Goal: Transaction & Acquisition: Book appointment/travel/reservation

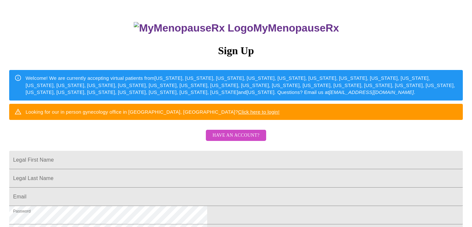
scroll to position [76, 0]
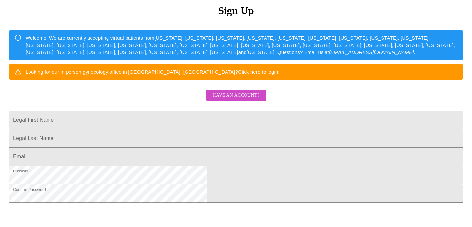
click at [242, 99] on span "Have an account?" at bounding box center [236, 95] width 47 height 8
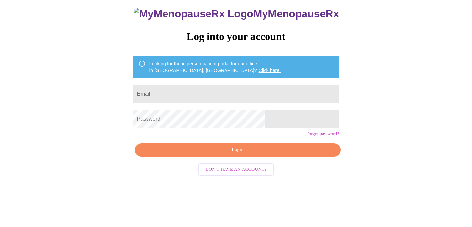
scroll to position [13, 0]
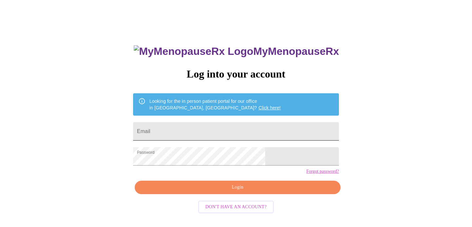
click at [222, 126] on input "Email" at bounding box center [236, 131] width 206 height 18
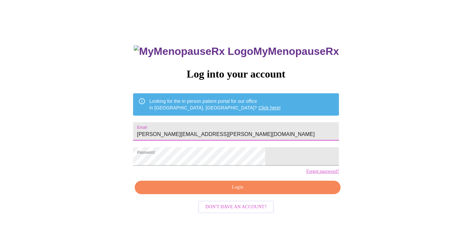
type input "andrea.gieg@gmail.com"
click at [242, 191] on span "Login" at bounding box center [237, 187] width 191 height 8
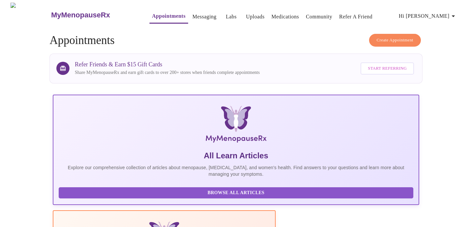
click at [152, 11] on link "Appointments" at bounding box center [168, 15] width 33 height 9
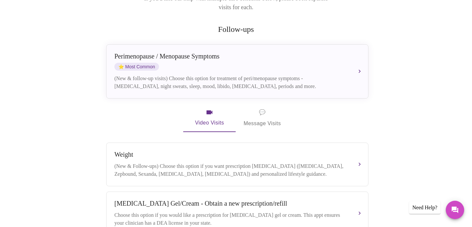
scroll to position [109, 0]
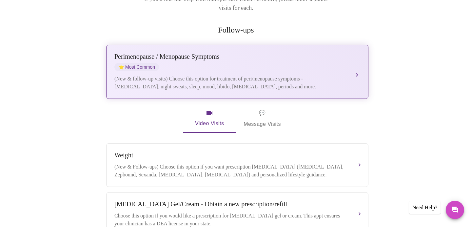
click at [230, 75] on div "(New & follow-up visits) Choose this option for treatment of peri/menopause sym…" at bounding box center [230, 83] width 233 height 16
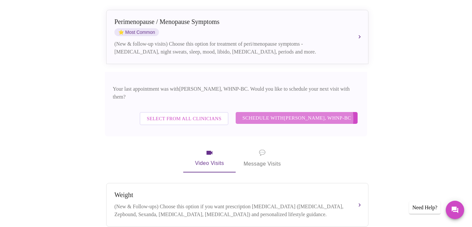
click at [299, 113] on span "Schedule with [PERSON_NAME], WHNP-BC" at bounding box center [296, 117] width 109 height 9
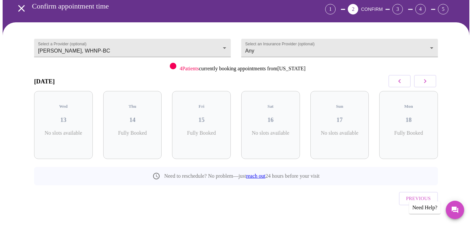
click at [427, 79] on icon "button" at bounding box center [426, 81] width 8 height 8
click at [426, 82] on icon "button" at bounding box center [426, 81] width 8 height 8
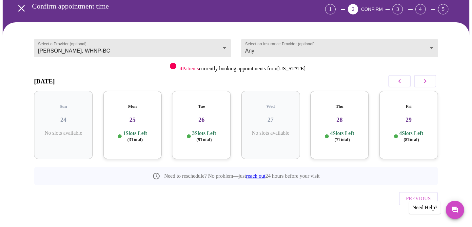
click at [137, 116] on h3 "25" at bounding box center [133, 119] width 48 height 7
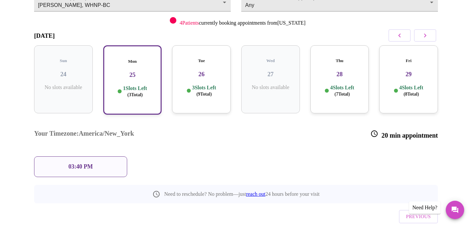
scroll to position [77, 0]
click at [201, 70] on h3 "26" at bounding box center [201, 73] width 48 height 7
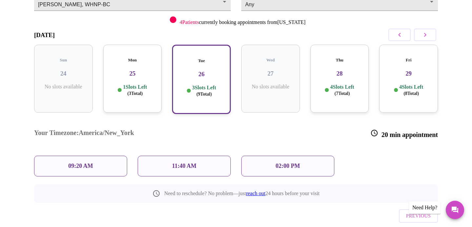
click at [102, 155] on div "09:20 AM" at bounding box center [80, 165] width 93 height 21
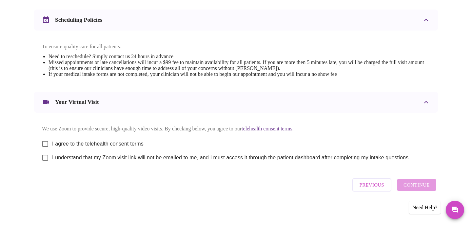
scroll to position [249, 0]
click at [47, 139] on input "I agree to the telehealth consent terms" at bounding box center [45, 144] width 14 height 14
checkbox input "true"
click at [46, 155] on input "I understand that my Zoom visit link will not be emailed to me, and I must acce…" at bounding box center [45, 158] width 14 height 14
checkbox input "true"
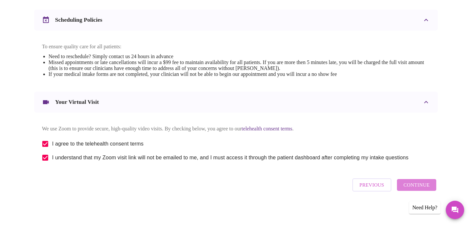
click at [422, 185] on span "Continue" at bounding box center [417, 184] width 26 height 9
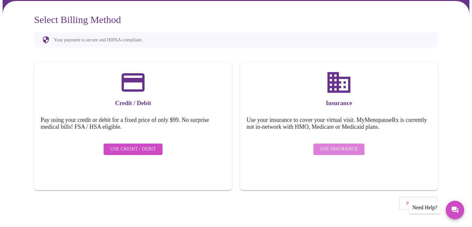
click at [337, 145] on span "Use Insurance" at bounding box center [339, 149] width 38 height 8
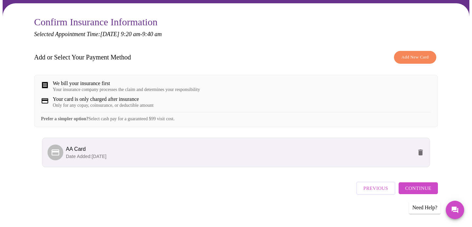
scroll to position [58, 0]
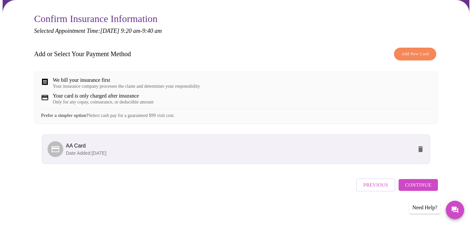
click at [127, 153] on p "Date Added: [DATE]" at bounding box center [239, 153] width 347 height 7
click at [356, 150] on span "AA Card" at bounding box center [239, 146] width 347 height 8
click at [417, 185] on span "Continue" at bounding box center [418, 184] width 26 height 9
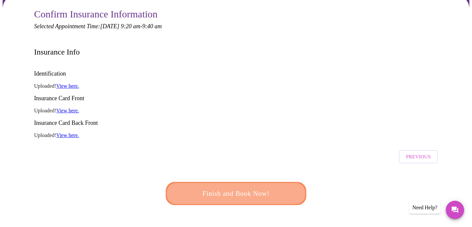
click at [240, 187] on span "Finish and Book Now!" at bounding box center [235, 193] width 121 height 12
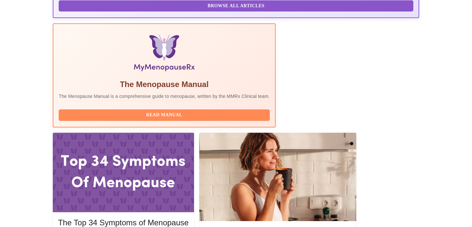
scroll to position [188, 0]
